Goal: Task Accomplishment & Management: Complete application form

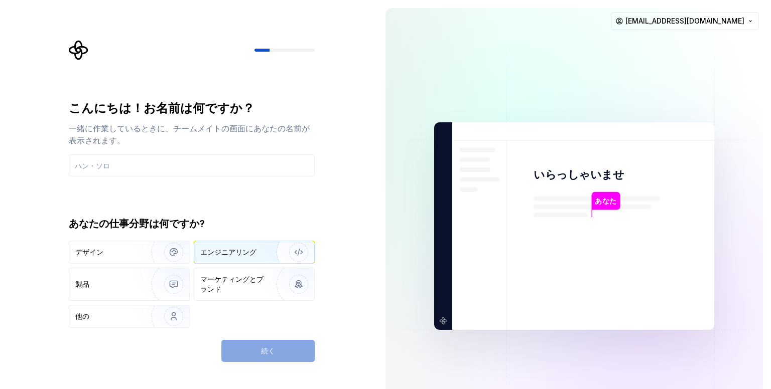
click at [235, 248] on font "エンジニアリング" at bounding box center [228, 252] width 56 height 9
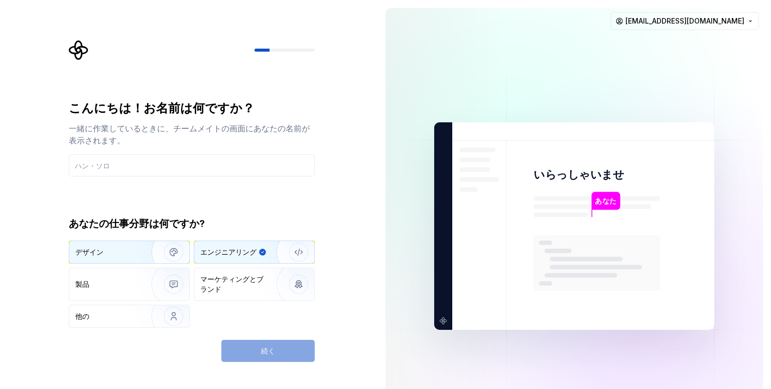
click at [112, 246] on div "デザイン" at bounding box center [129, 252] width 120 height 22
click at [247, 250] on font "エンジニアリング" at bounding box center [228, 252] width 56 height 9
click at [211, 161] on input "text" at bounding box center [192, 166] width 246 height 22
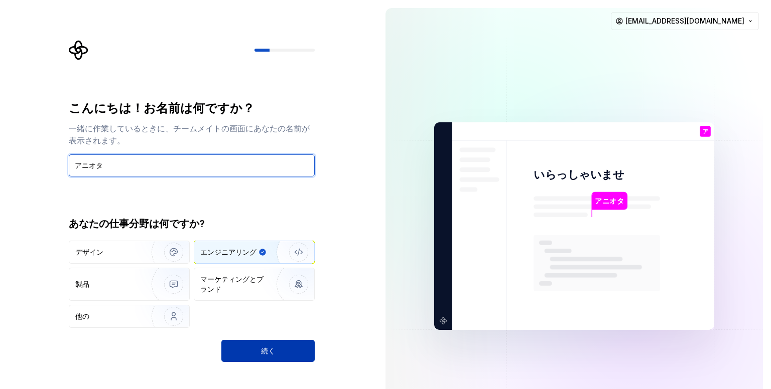
type input "アニオタ"
click at [255, 347] on button "続く" at bounding box center [267, 351] width 93 height 22
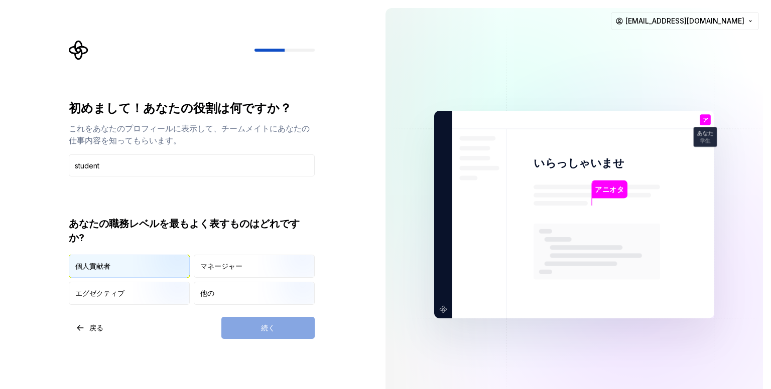
type input "student"
click at [101, 263] on font "個人貢献者" at bounding box center [92, 266] width 35 height 9
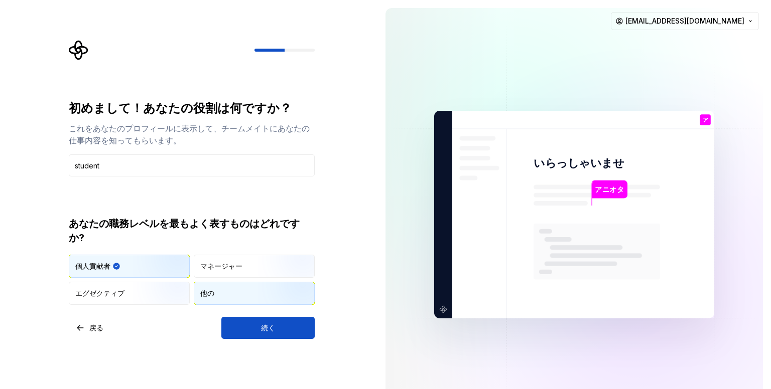
click at [210, 289] on font "他の" at bounding box center [207, 293] width 14 height 9
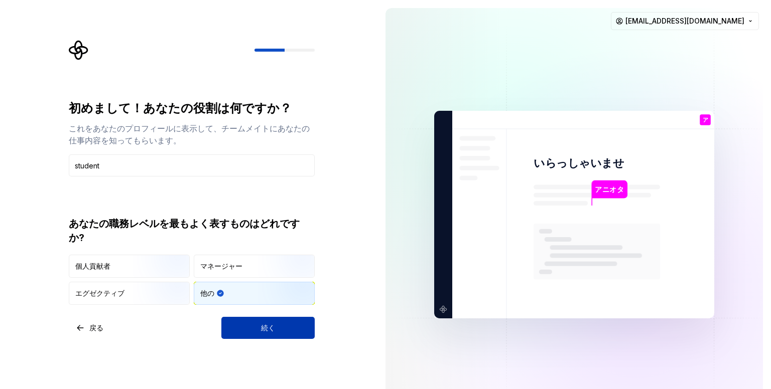
click at [234, 330] on button "続く" at bounding box center [267, 328] width 93 height 22
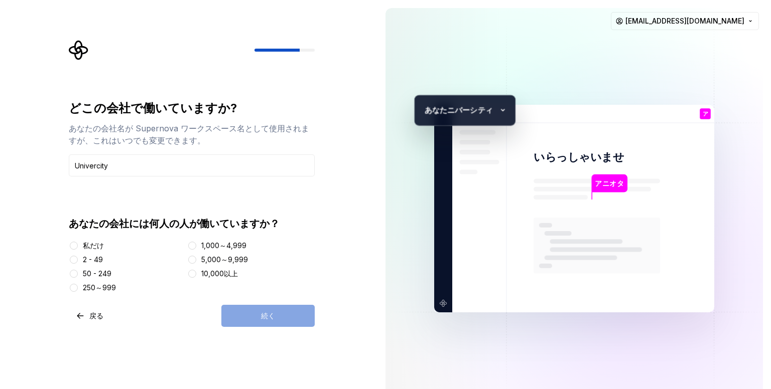
type input "Univercity"
click at [76, 247] on button "私だけ" at bounding box center [74, 246] width 8 height 8
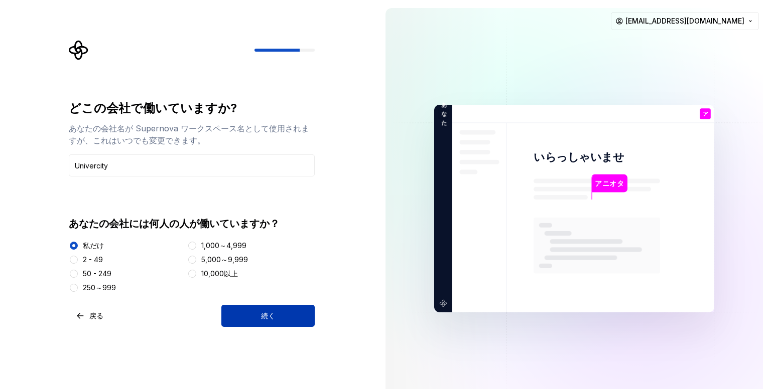
click at [288, 310] on button "続く" at bounding box center [267, 316] width 93 height 22
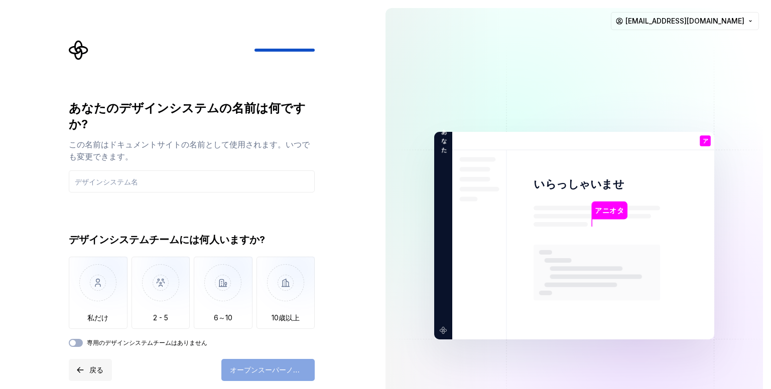
click at [98, 362] on button "戻る" at bounding box center [90, 370] width 43 height 22
click at [84, 366] on button "戻る" at bounding box center [90, 370] width 43 height 22
click at [83, 372] on button "戻る" at bounding box center [90, 370] width 43 height 22
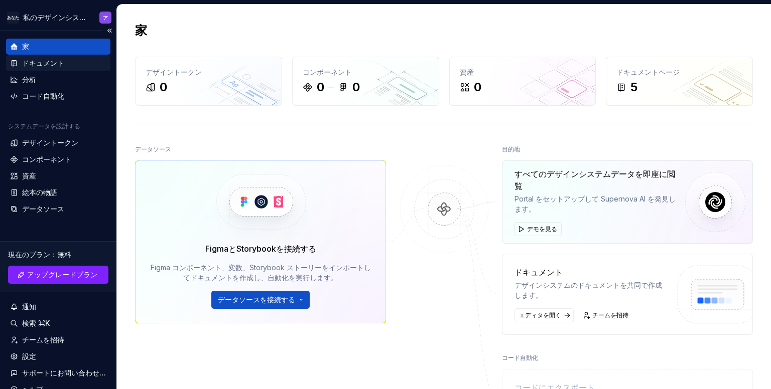
click at [62, 64] on font "ドキュメント" at bounding box center [43, 63] width 42 height 9
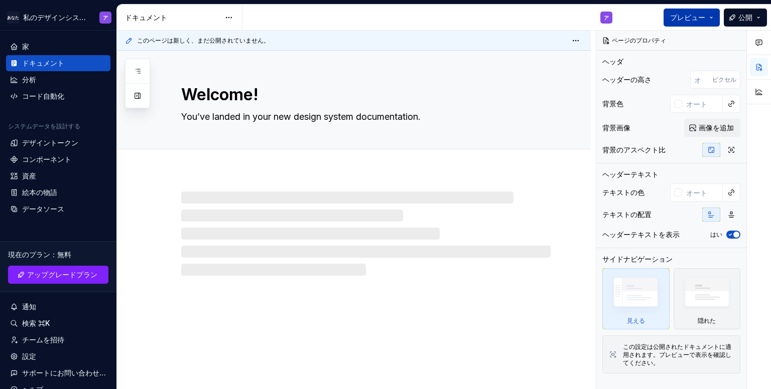
click at [716, 12] on button "プレビュー" at bounding box center [691, 18] width 56 height 18
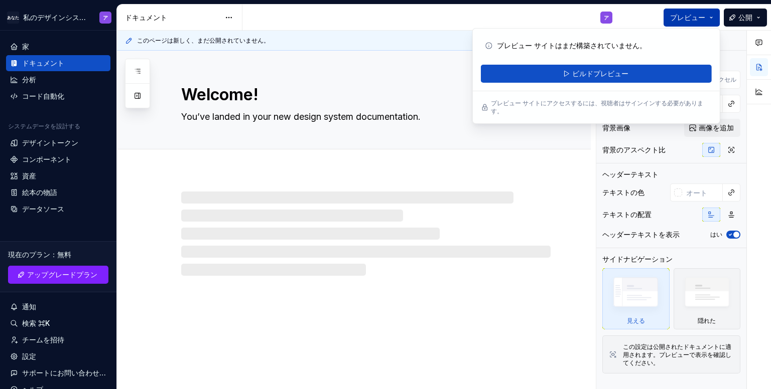
click at [716, 12] on button "プレビュー" at bounding box center [691, 18] width 56 height 18
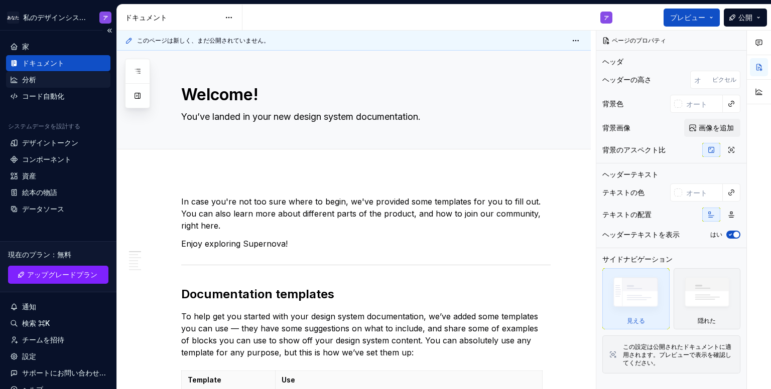
click at [68, 87] on div "分析" at bounding box center [58, 80] width 104 height 16
click at [69, 97] on div "コード自動化" at bounding box center [58, 96] width 96 height 10
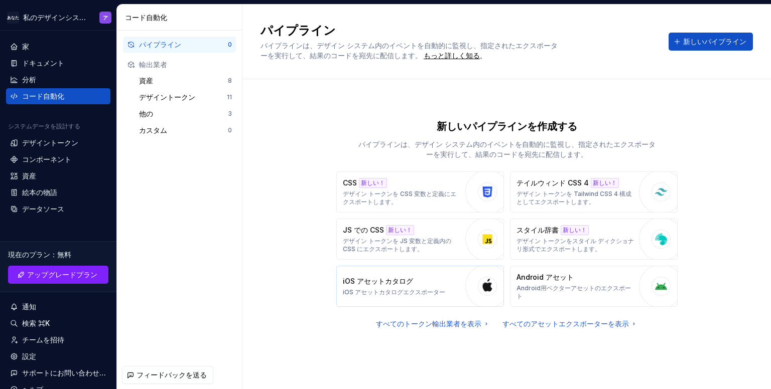
click at [475, 285] on div "button" at bounding box center [487, 286] width 44 height 44
click at [562, 287] on font "Android用ベクターアセットのエクスポート" at bounding box center [573, 292] width 114 height 16
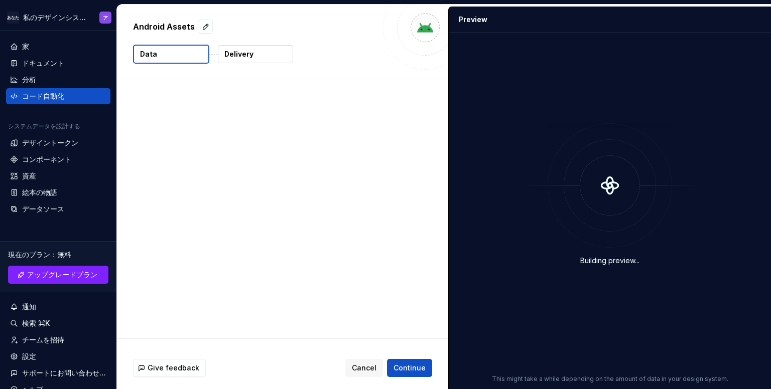
click at [562, 287] on div "Building preview..." at bounding box center [610, 195] width 310 height 312
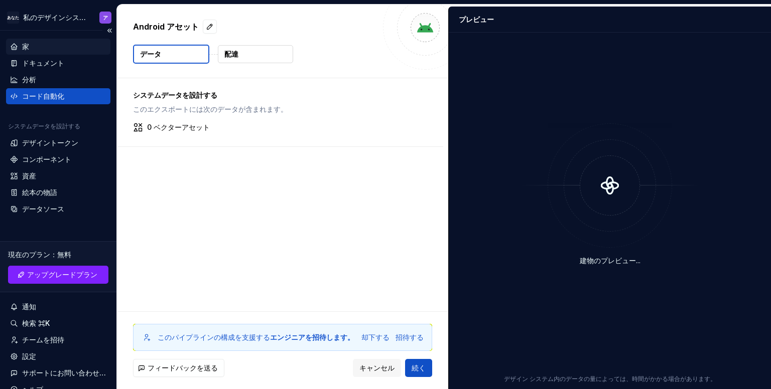
click at [72, 43] on div "家" at bounding box center [58, 47] width 96 height 10
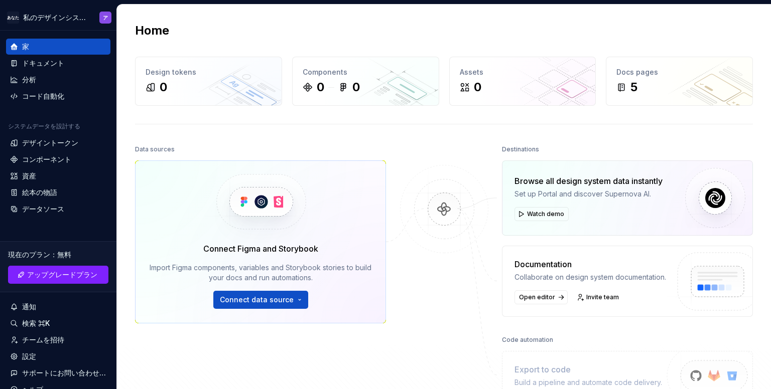
scroll to position [50, 0]
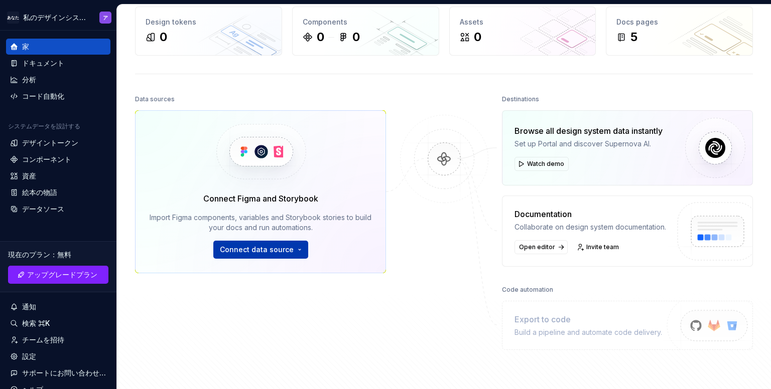
click at [296, 252] on button "Connect data source" at bounding box center [260, 250] width 95 height 18
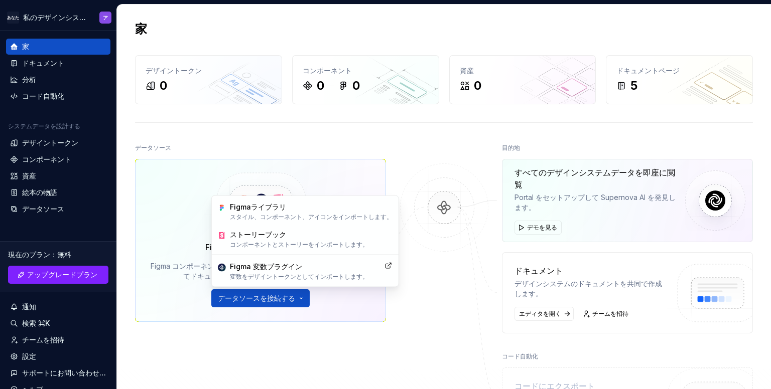
scroll to position [0, 0]
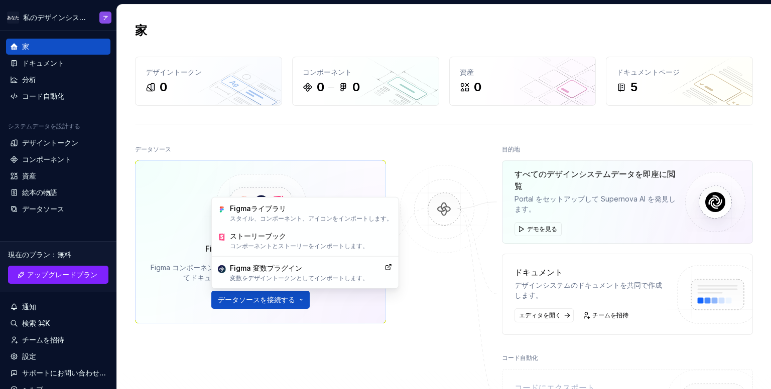
click at [385, 169] on div "FigmaとStorybookを接続する Figma コンポーネント、変数、Storybook ストーリーをインポートしてドキュメントを作成し、自動化を実行し…" at bounding box center [260, 242] width 251 height 163
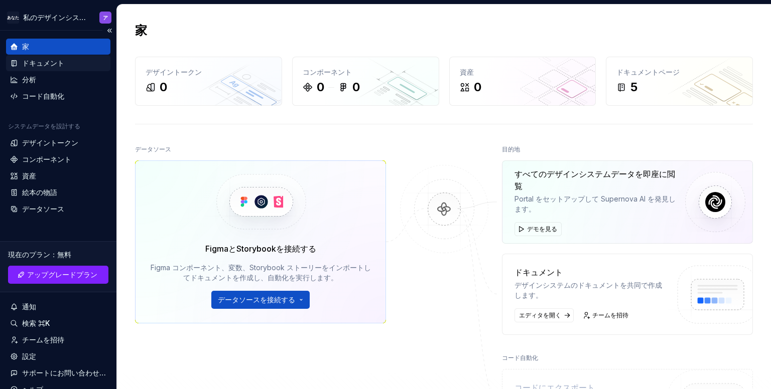
click at [78, 60] on div "ドキュメント" at bounding box center [58, 63] width 96 height 10
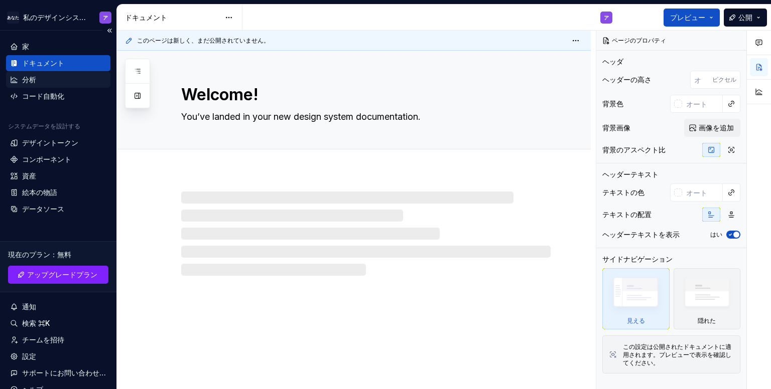
click at [83, 79] on div "分析" at bounding box center [58, 80] width 96 height 10
type textarea "*"
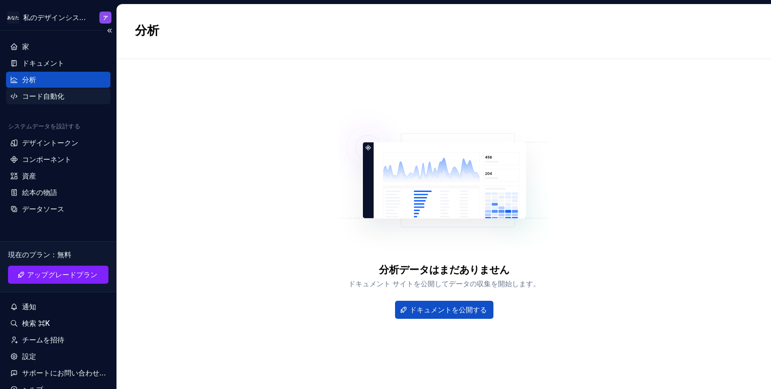
click at [86, 93] on div "コード自動化" at bounding box center [58, 96] width 96 height 10
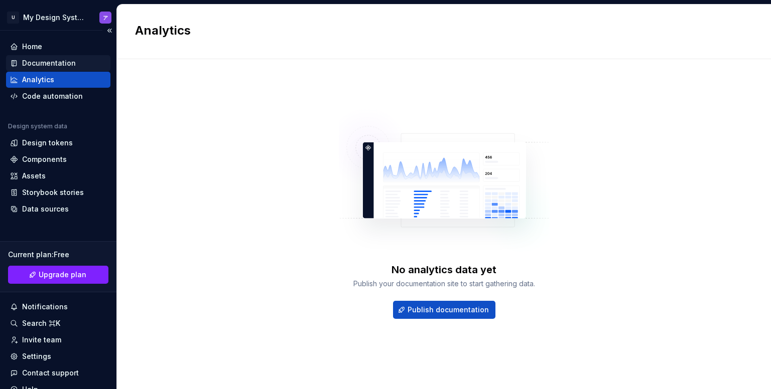
click at [74, 69] on div "Documentation" at bounding box center [58, 63] width 104 height 16
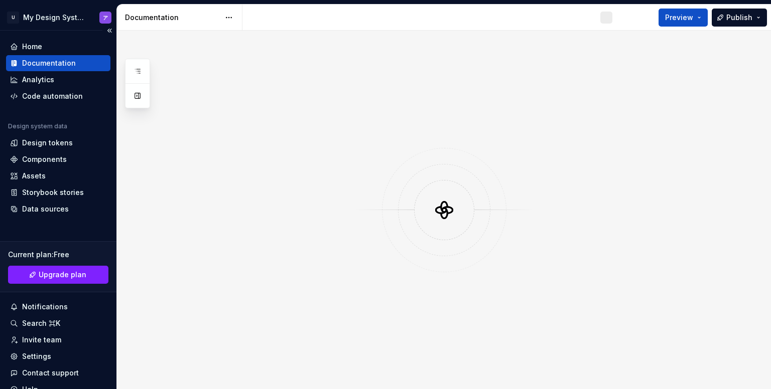
click at [80, 60] on div "Documentation" at bounding box center [58, 63] width 96 height 10
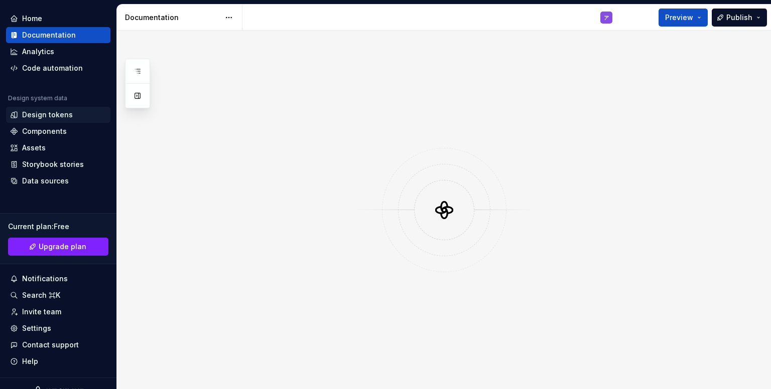
scroll to position [43, 0]
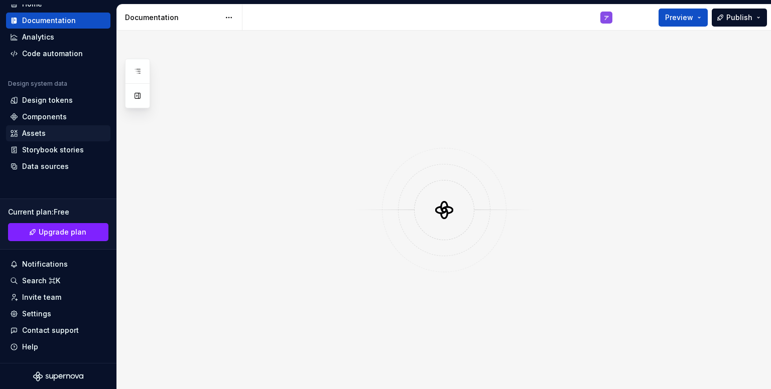
click at [32, 135] on div "Assets" at bounding box center [34, 133] width 24 height 10
click at [32, 130] on div "Assets" at bounding box center [34, 133] width 24 height 10
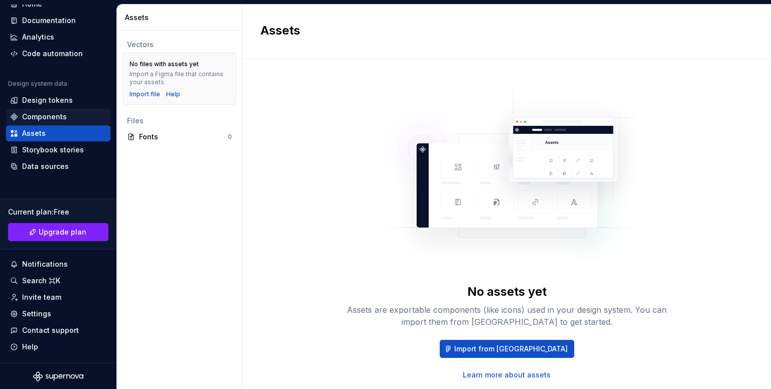
click at [34, 119] on div "Components" at bounding box center [44, 117] width 45 height 10
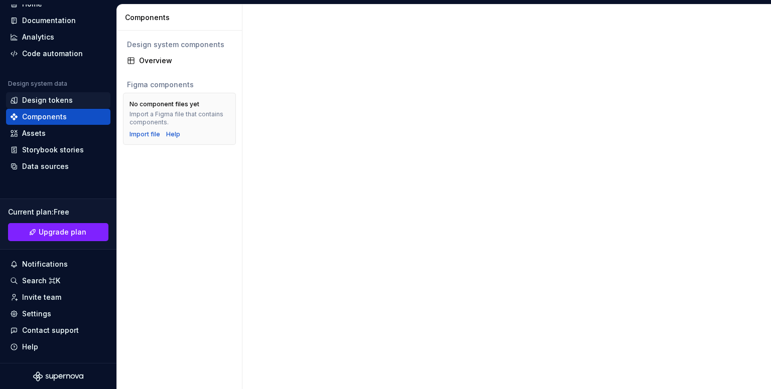
click at [42, 100] on div "Design tokens" at bounding box center [47, 100] width 51 height 10
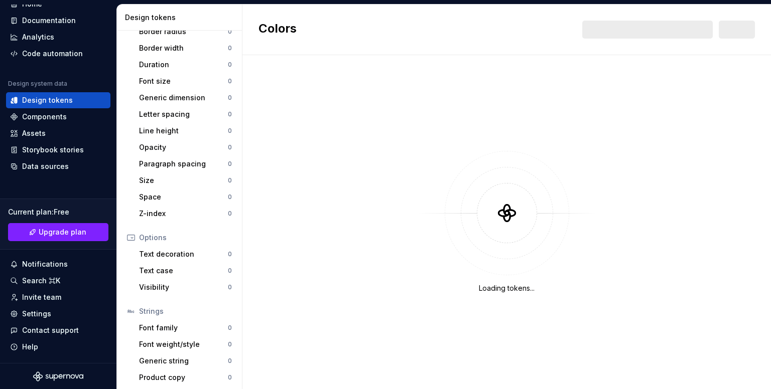
scroll to position [160, 0]
